Goal: Task Accomplishment & Management: Manage account settings

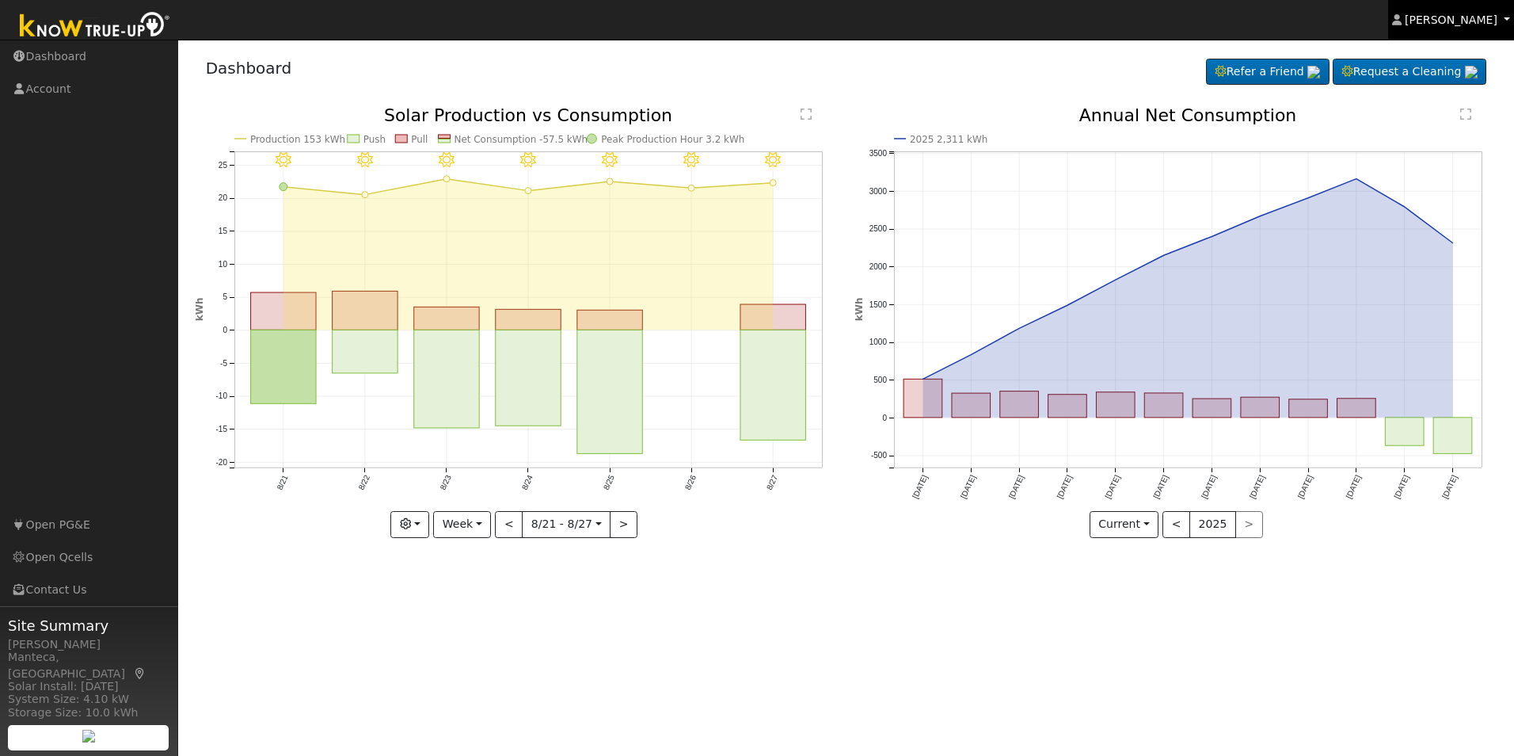
click at [1490, 17] on span "[PERSON_NAME]" at bounding box center [1451, 19] width 93 height 13
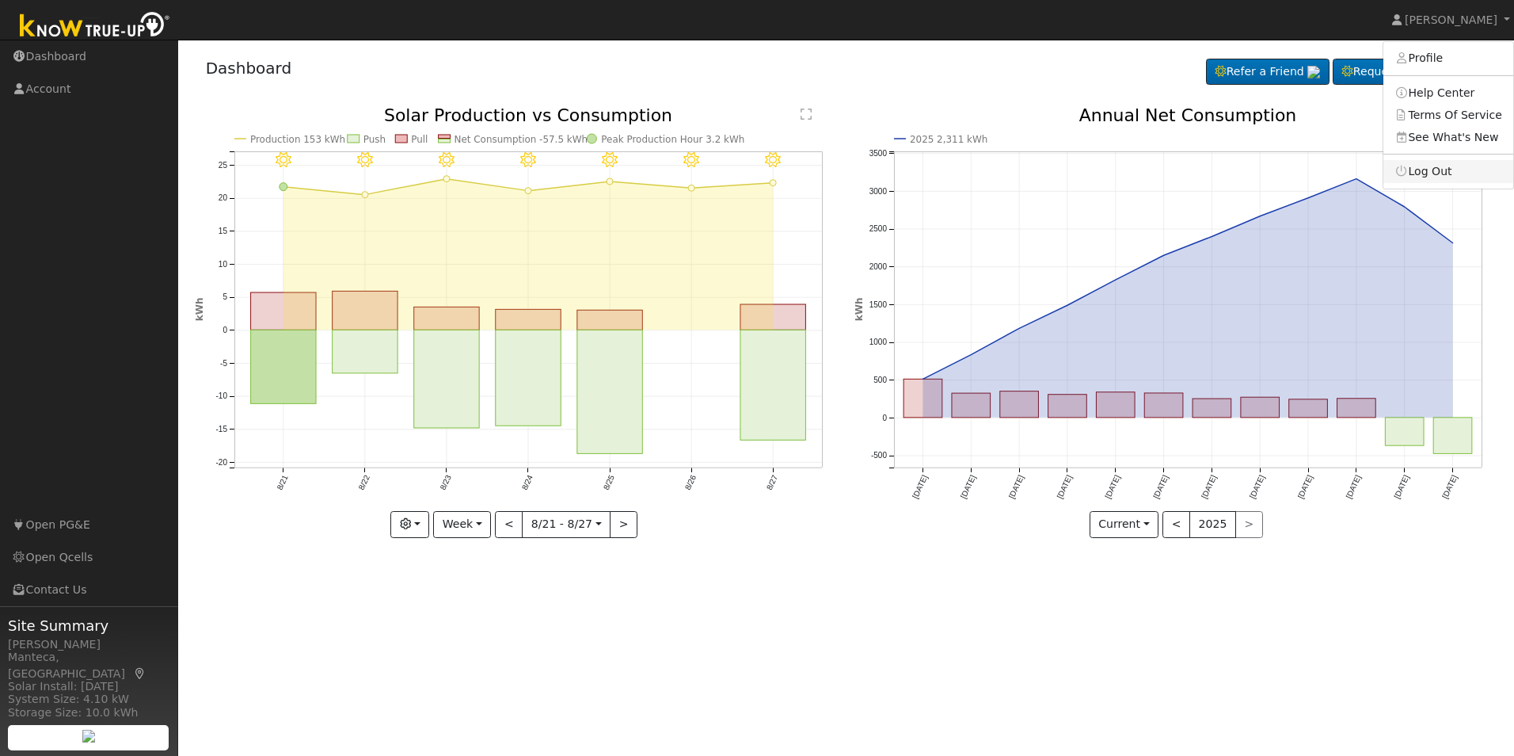
click at [1433, 176] on link "Log Out" at bounding box center [1449, 171] width 130 height 22
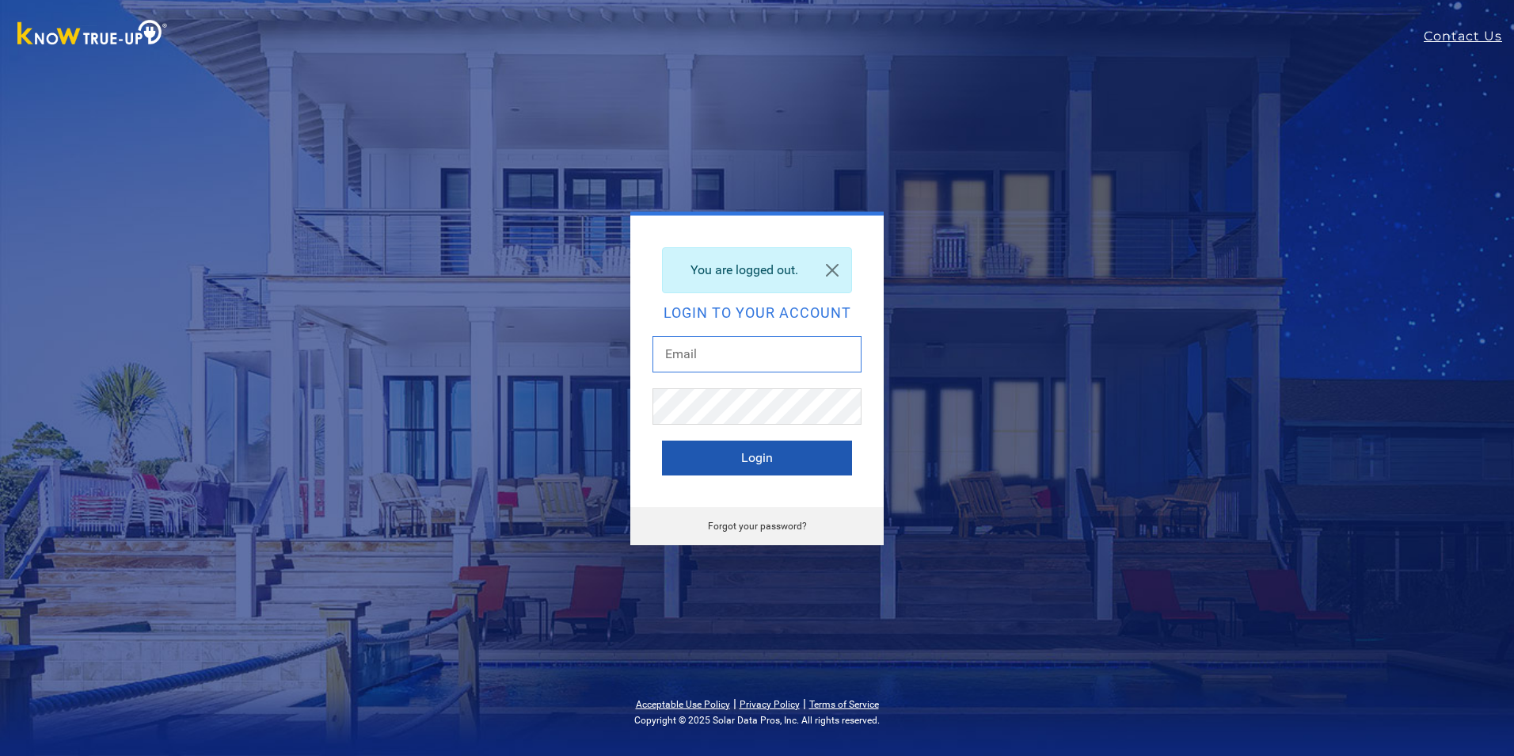
type input "kirkenater@att.net"
click at [723, 457] on button "Login" at bounding box center [757, 457] width 190 height 35
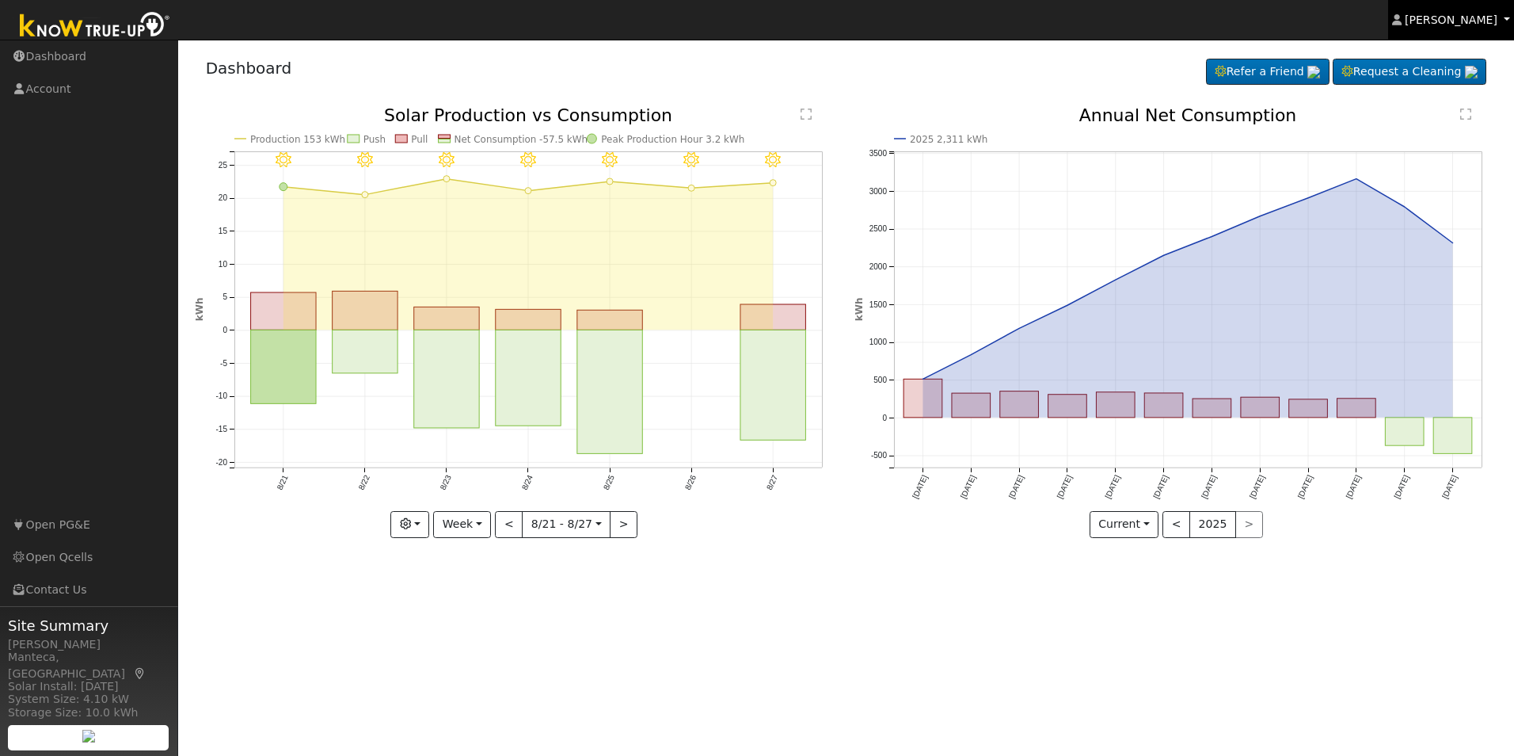
click at [1472, 15] on span "[PERSON_NAME]" at bounding box center [1451, 19] width 93 height 13
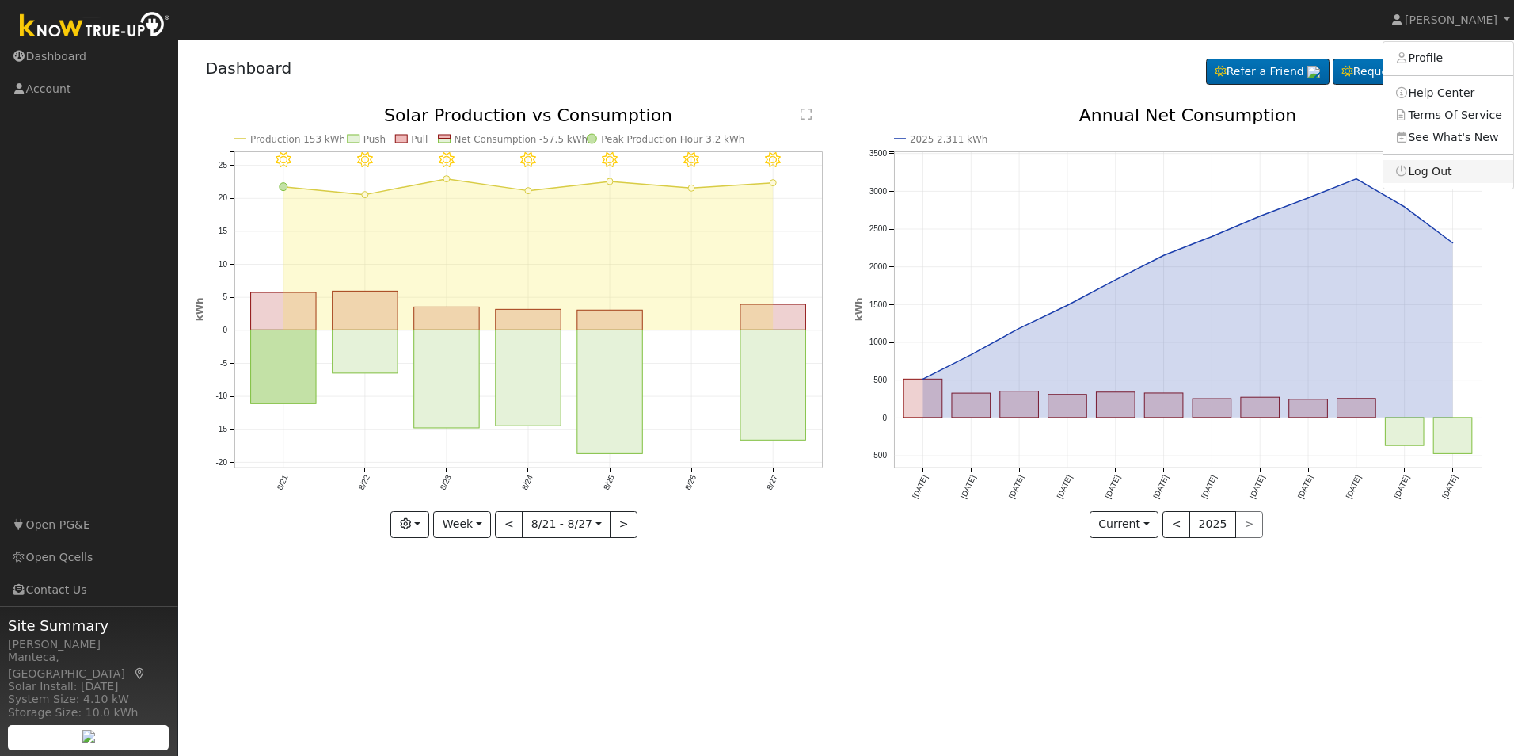
click at [1442, 175] on link "Log Out" at bounding box center [1449, 171] width 130 height 22
